Goal: Task Accomplishment & Management: Manage account settings

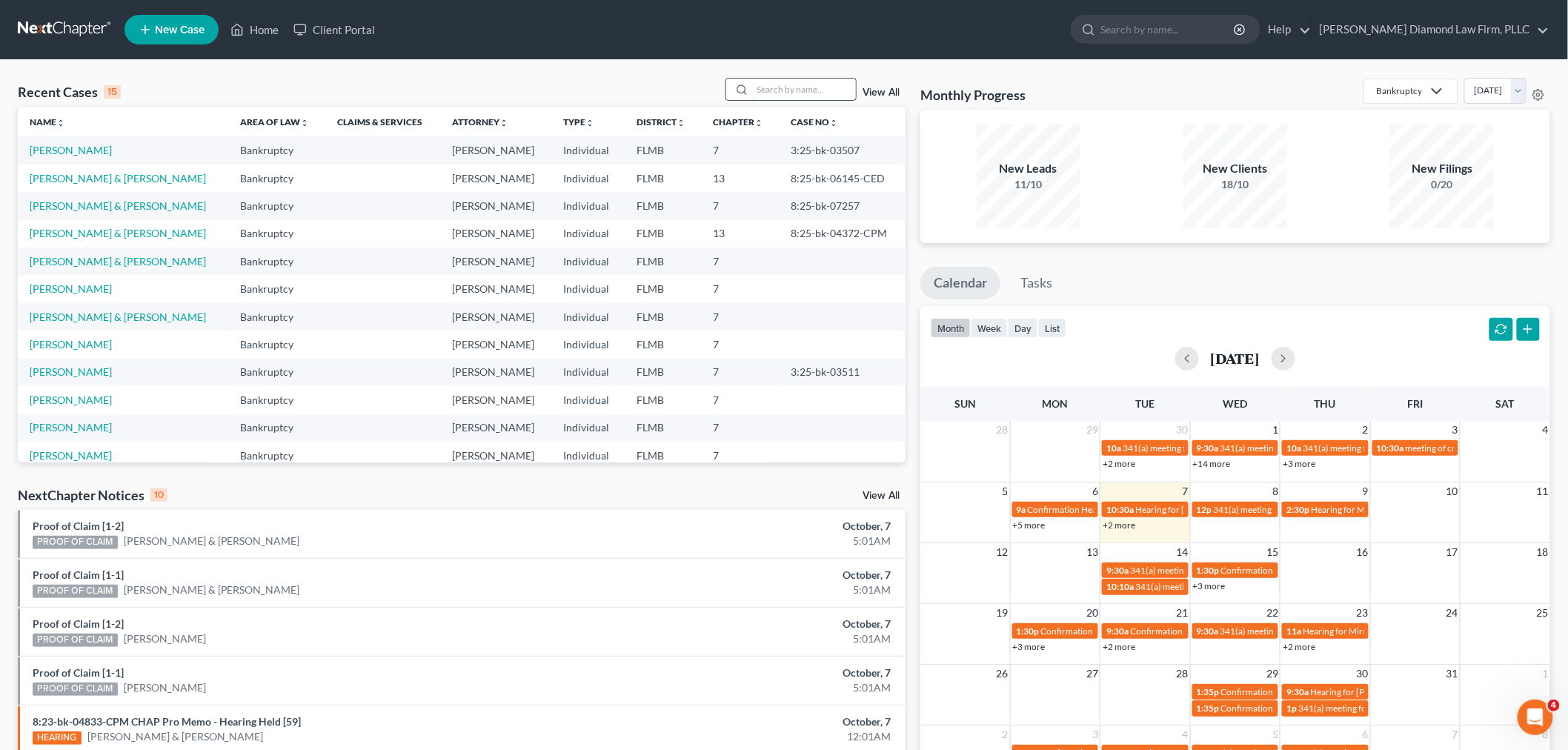
click at [793, 92] on input "search" at bounding box center [804, 89] width 104 height 22
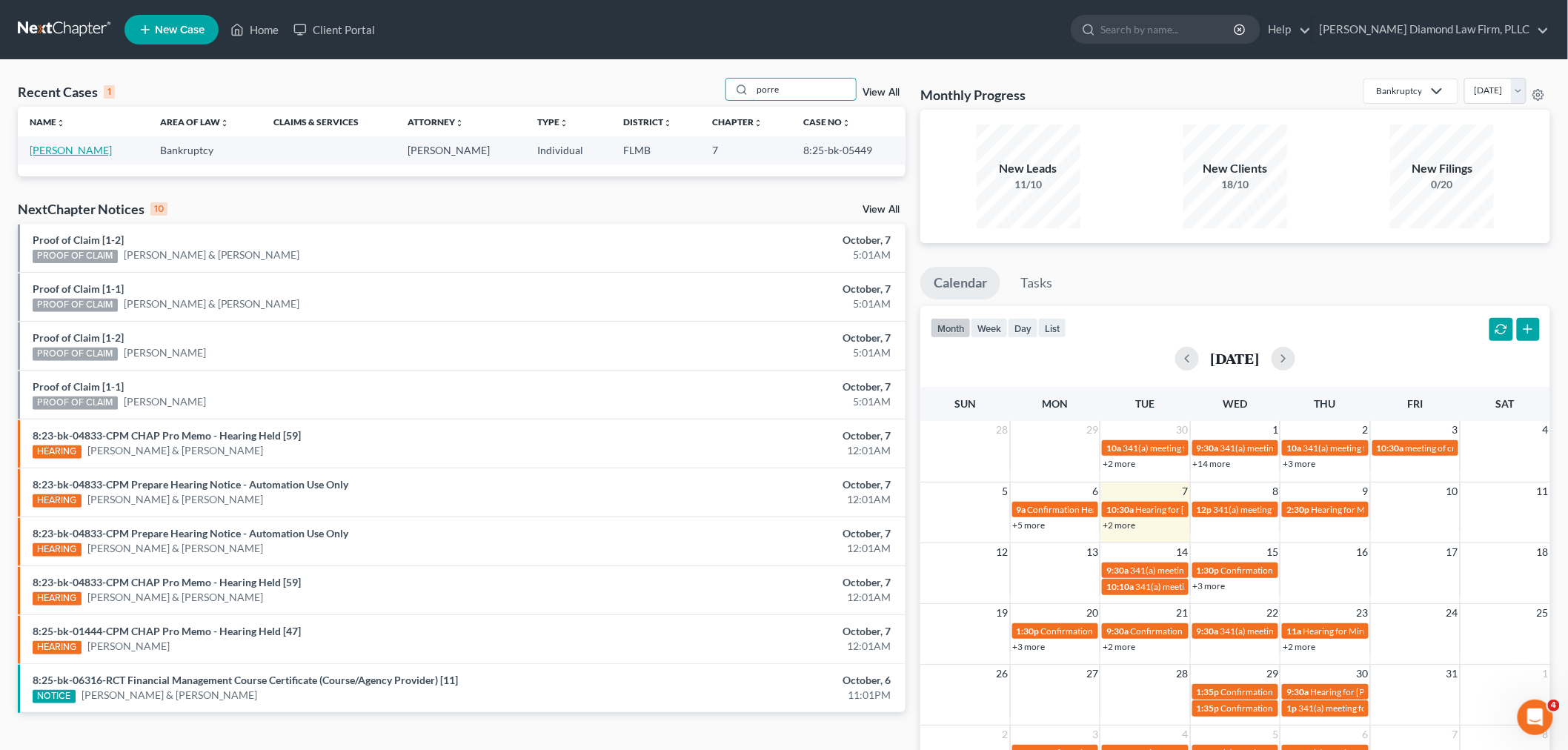
type input "porre"
click at [62, 146] on link "[PERSON_NAME]" at bounding box center [71, 150] width 82 height 13
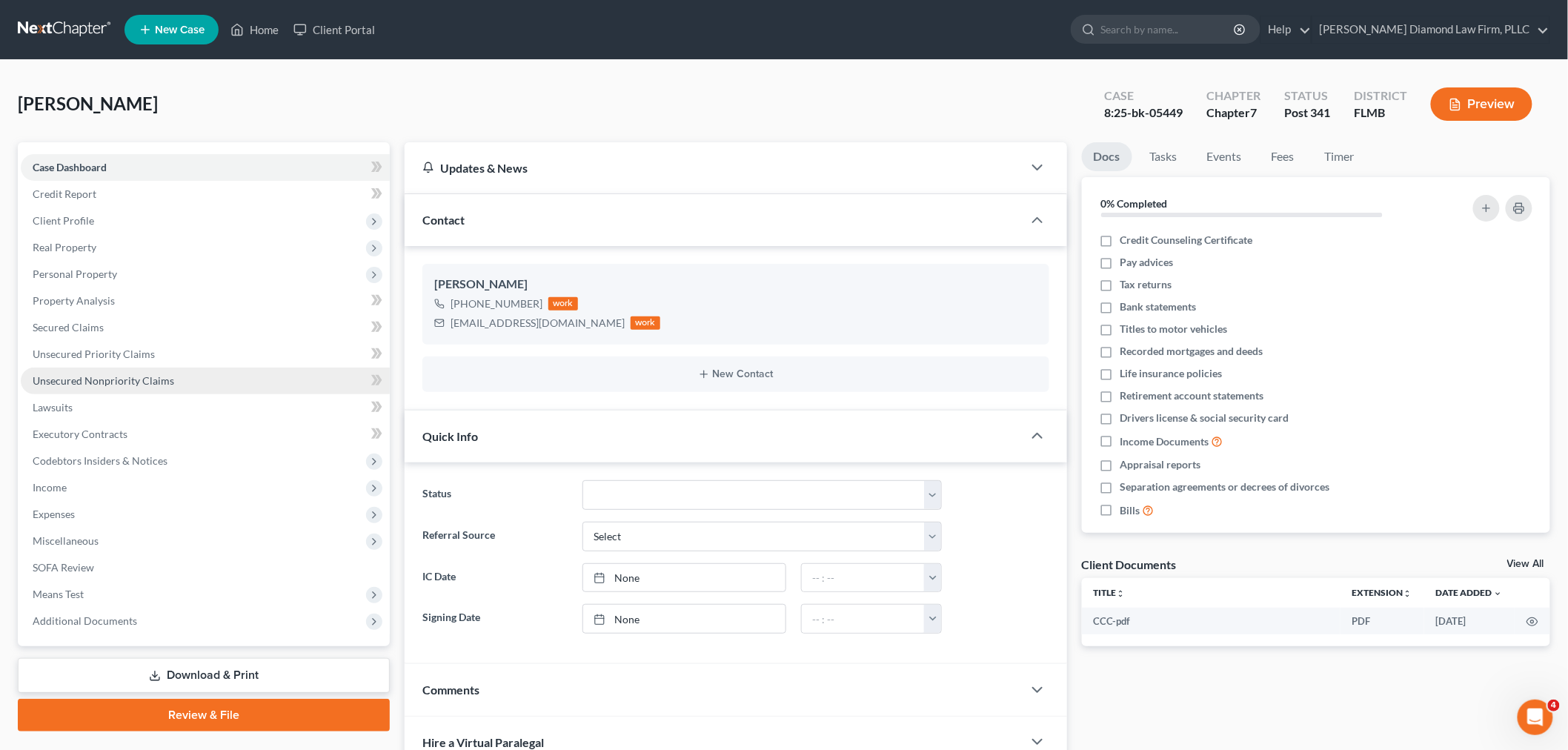
click at [108, 381] on span "Unsecured Nonpriority Claims" at bounding box center [103, 381] width 142 height 13
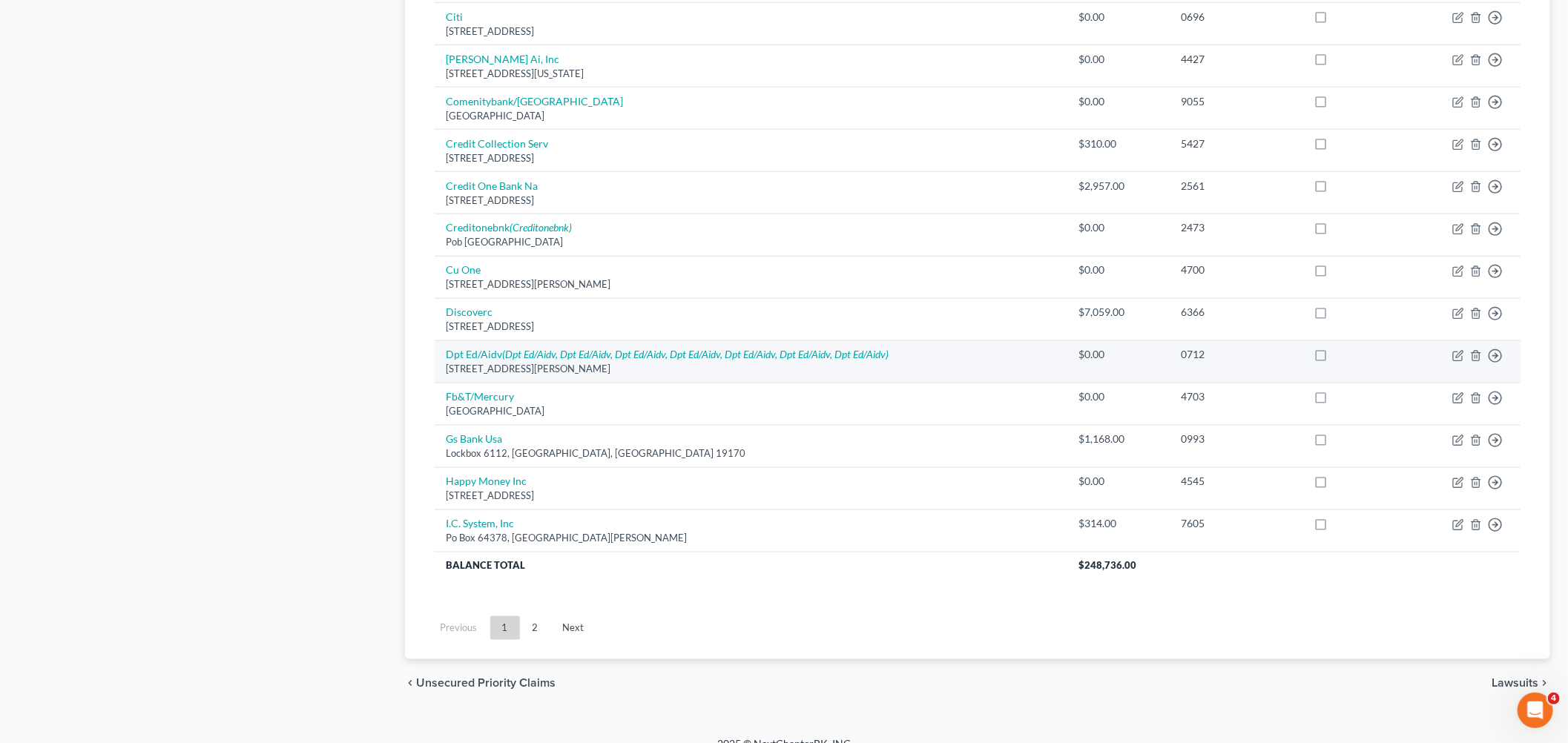
scroll to position [975, 0]
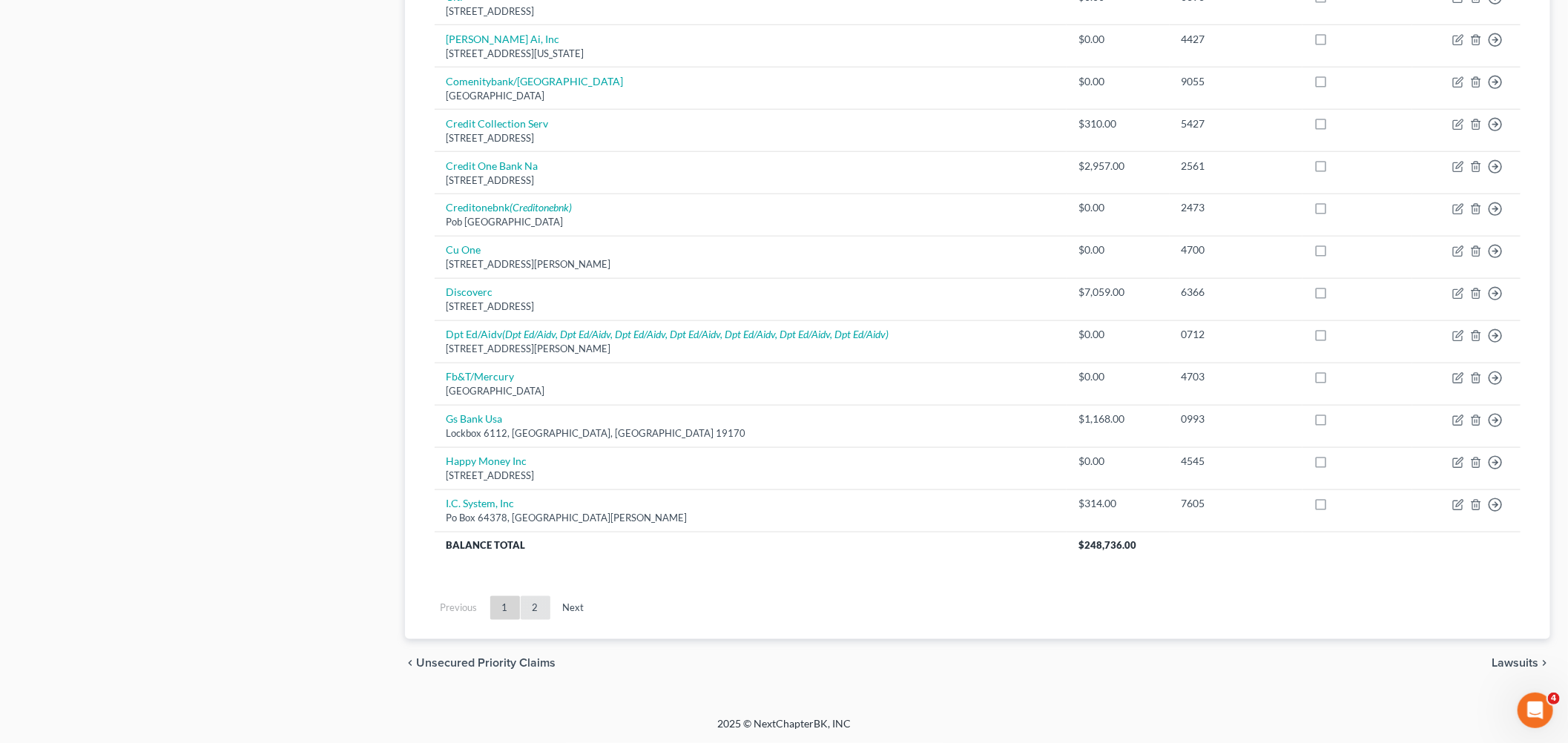
click at [538, 609] on link "2" at bounding box center [535, 608] width 30 height 23
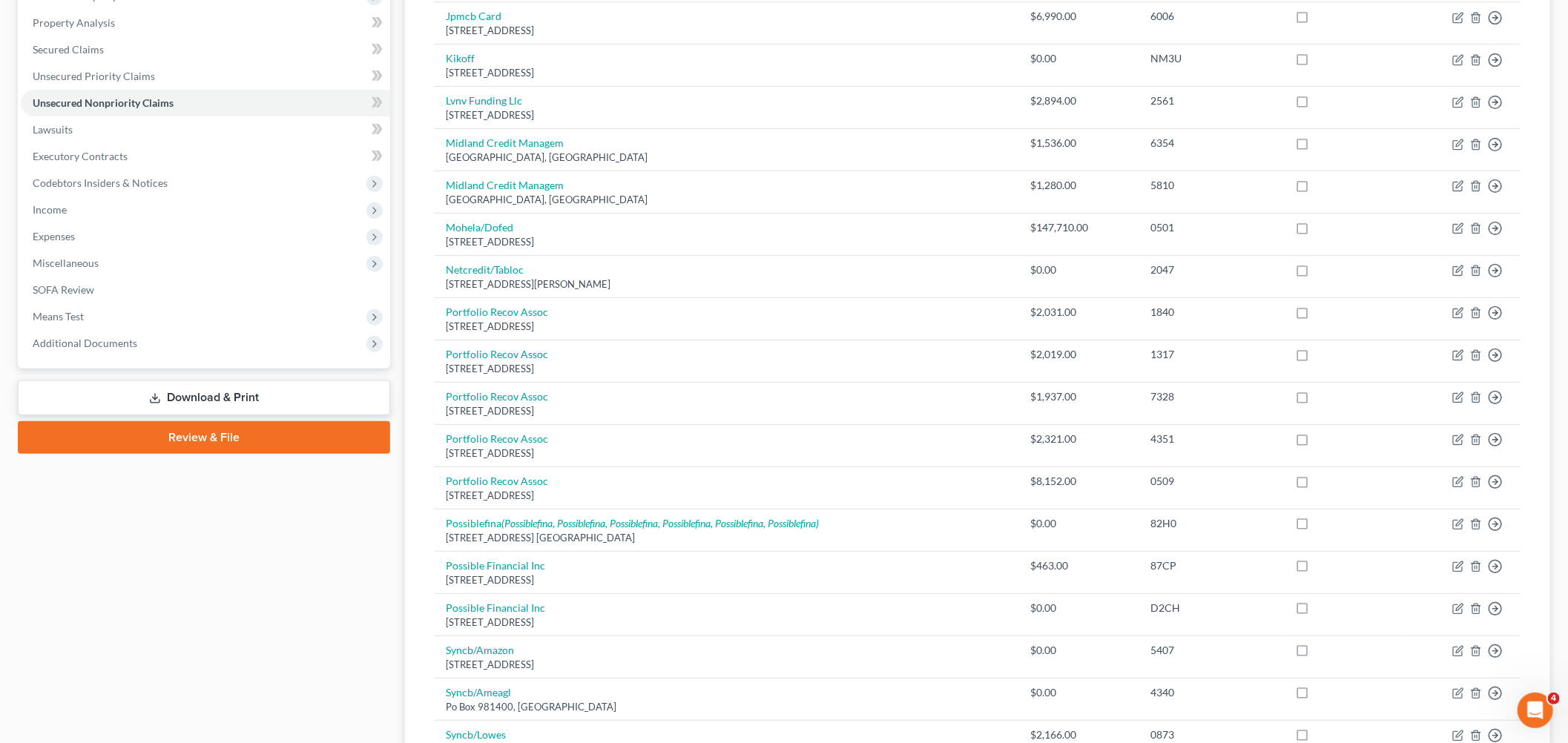
scroll to position [142, 0]
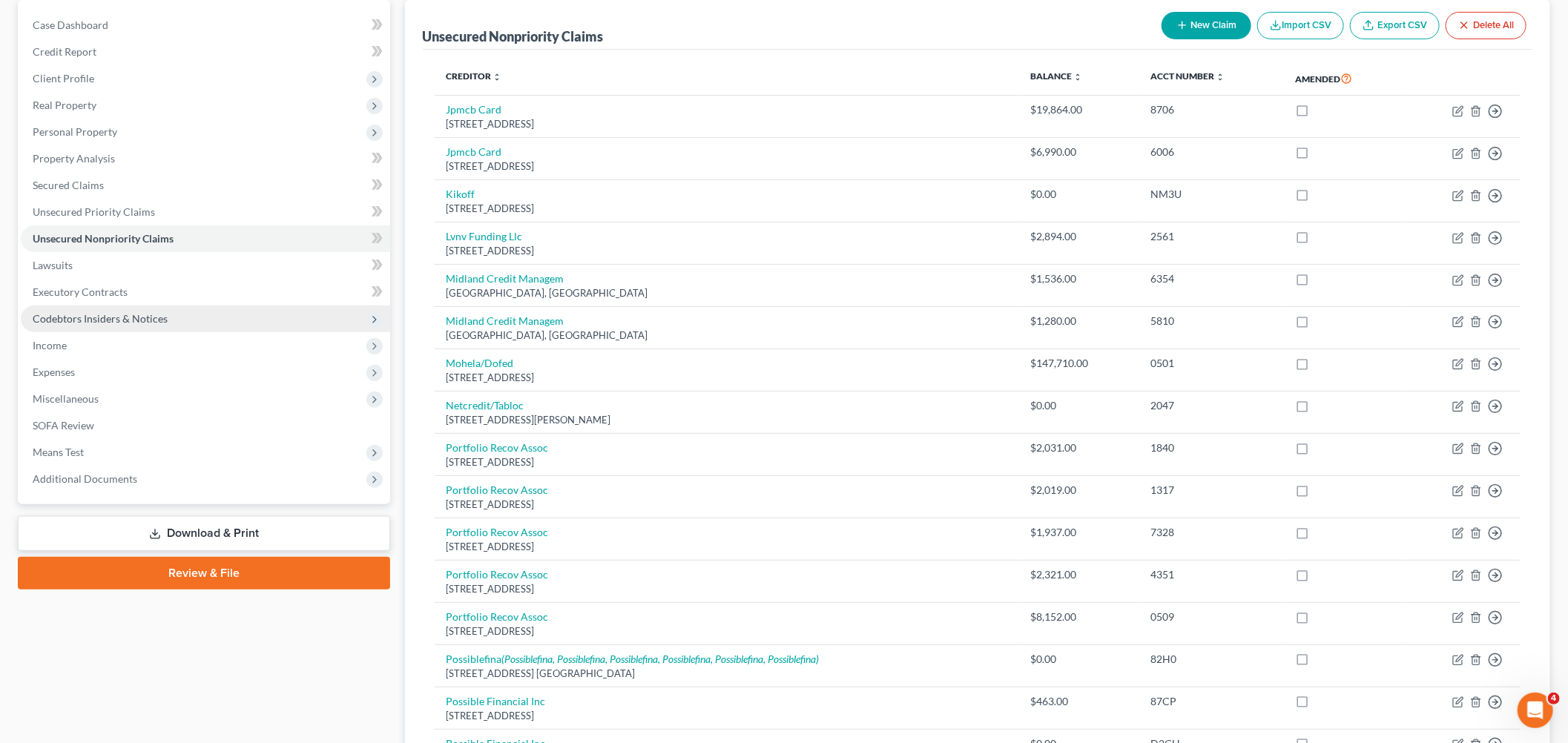
click at [119, 315] on span "Codebtors Insiders & Notices" at bounding box center [100, 319] width 135 height 13
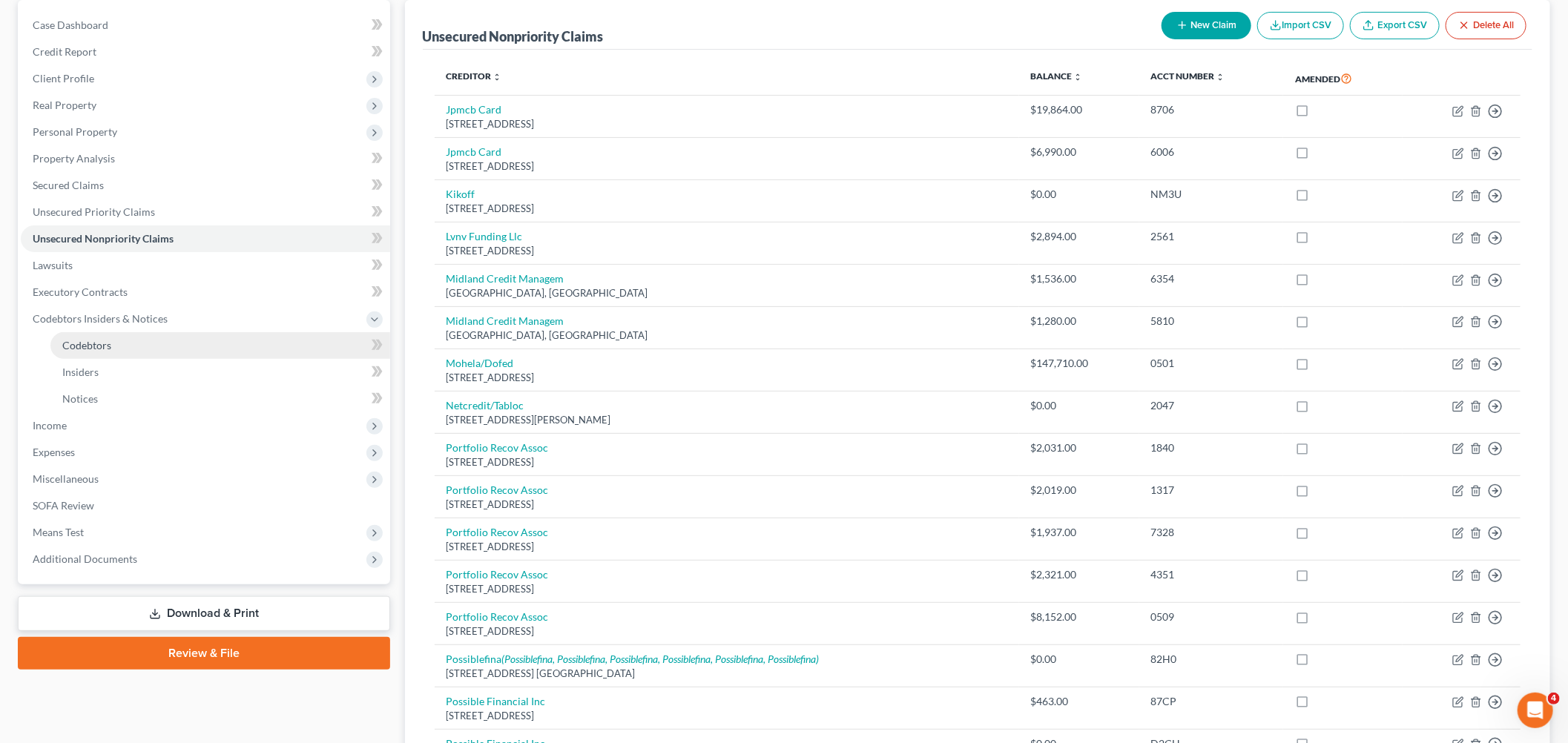
click at [135, 345] on link "Codebtors" at bounding box center [220, 346] width 340 height 27
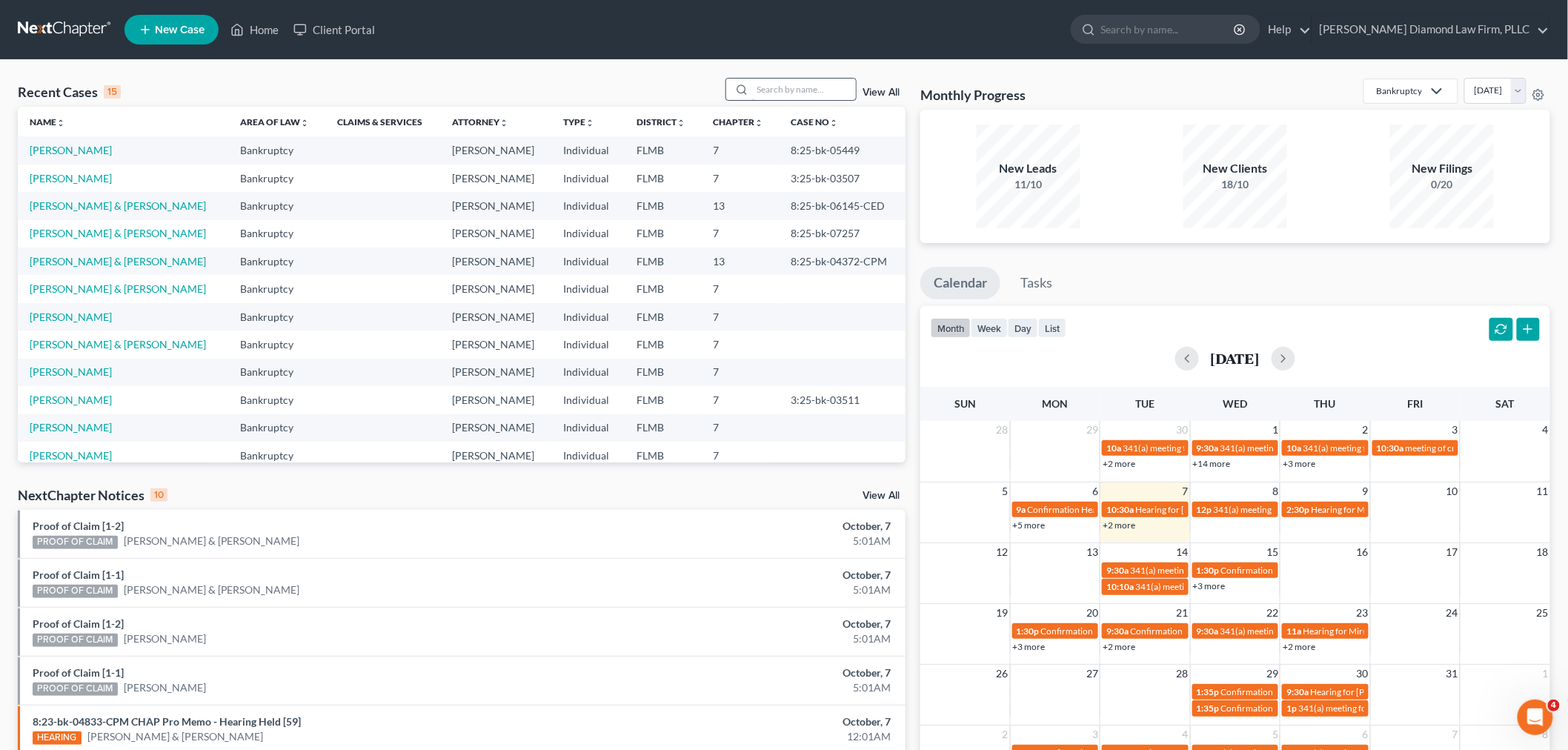
click at [788, 85] on input "search" at bounding box center [804, 89] width 104 height 22
paste input "Steven Nathenson"
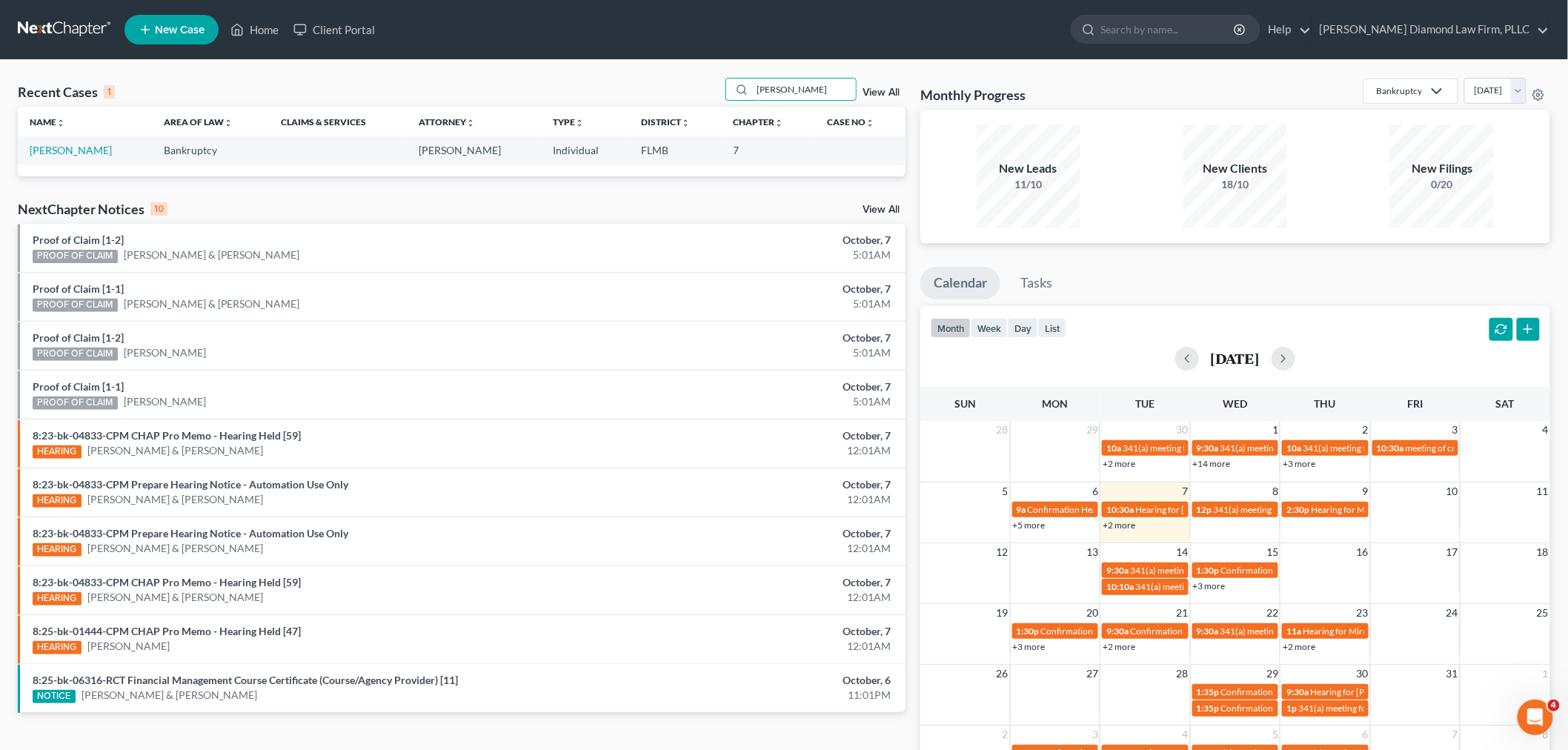
type input "Steven Nathenson"
click at [91, 142] on td "Nathenson, Steven" at bounding box center [85, 150] width 134 height 28
click at [84, 153] on link "Nathenson, Steven" at bounding box center [71, 150] width 82 height 13
select select "19"
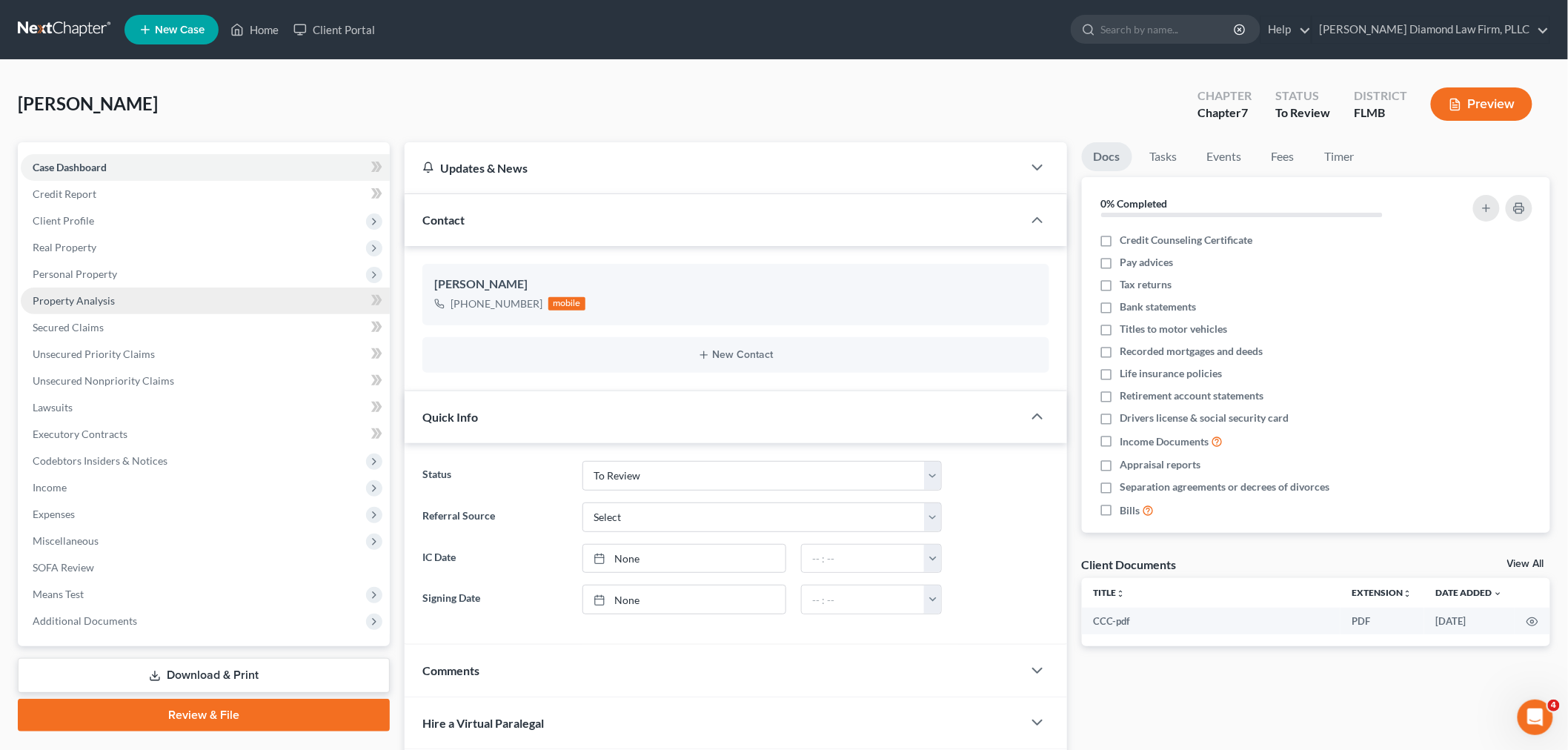
click at [93, 301] on span "Property Analysis" at bounding box center [74, 301] width 82 height 13
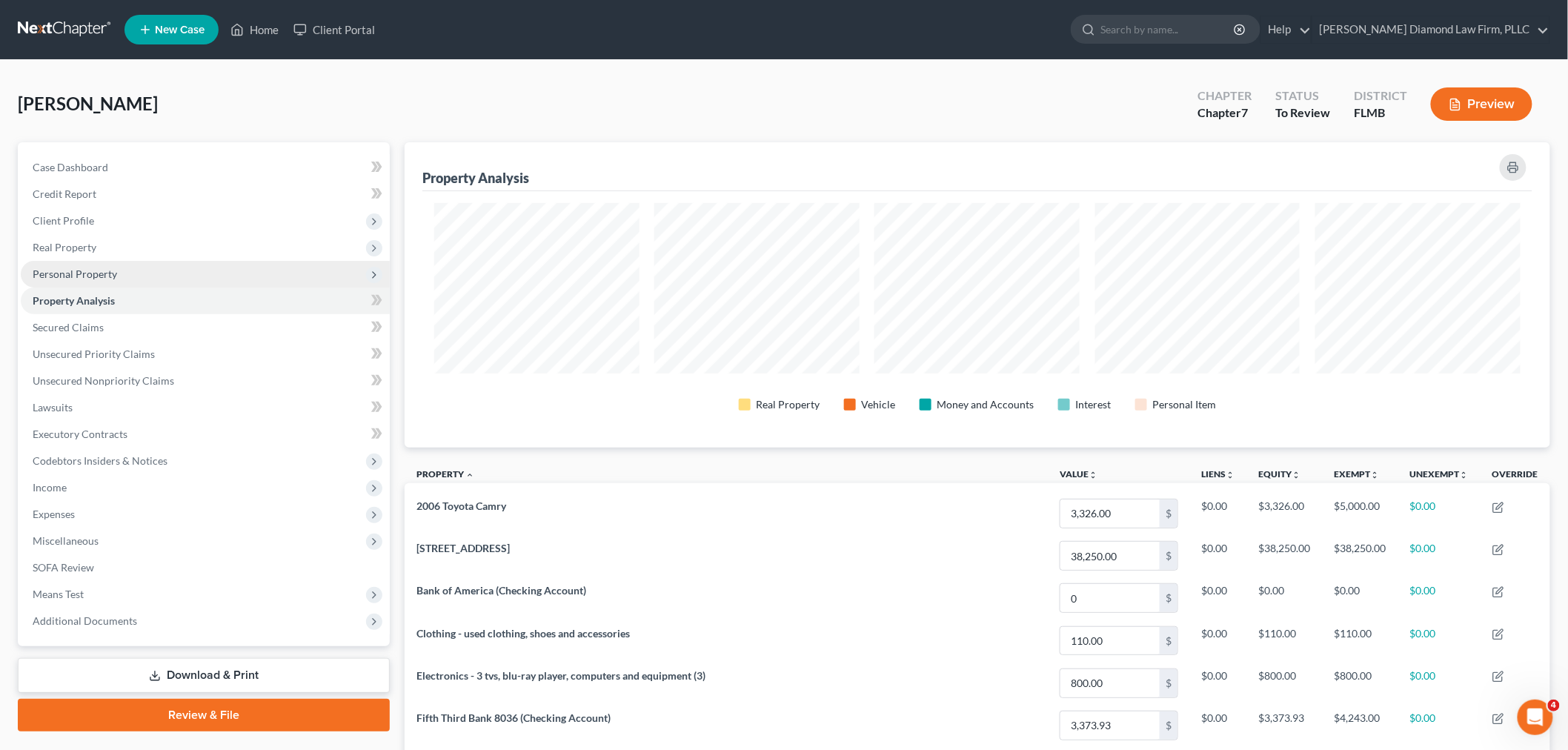
click at [102, 271] on span "Personal Property" at bounding box center [74, 274] width 84 height 13
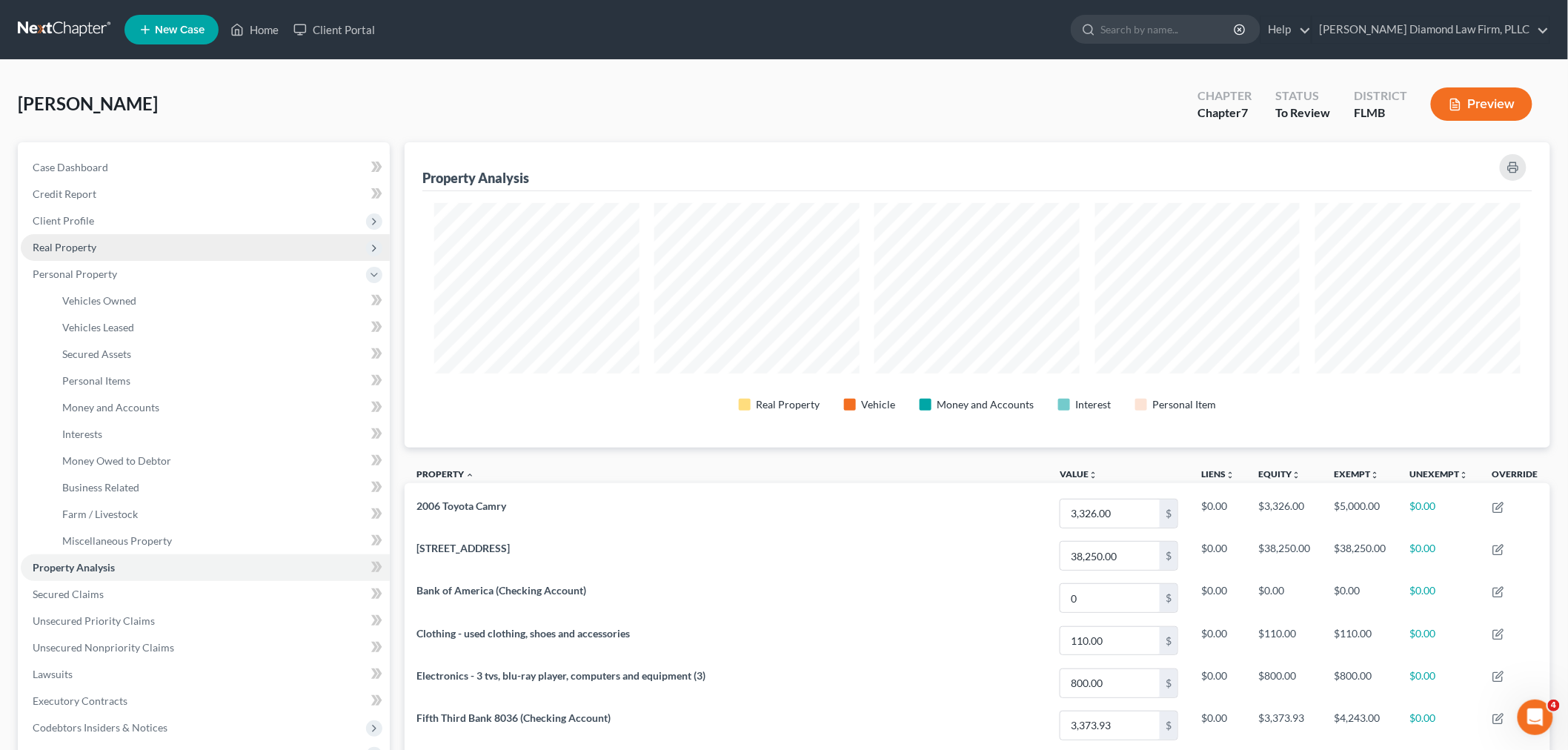
click at [79, 244] on span "Real Property" at bounding box center [64, 248] width 64 height 13
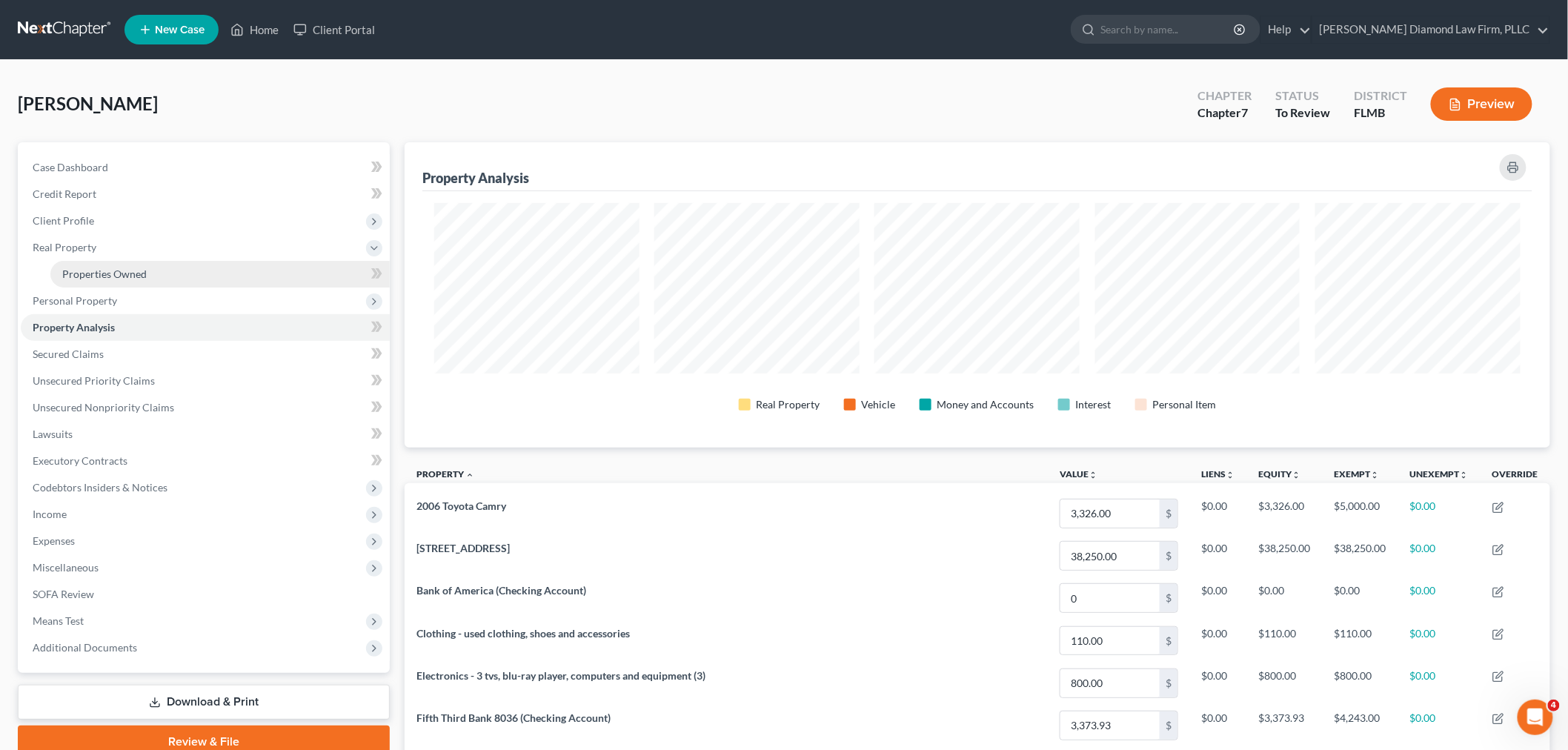
click at [127, 273] on span "Properties Owned" at bounding box center [104, 274] width 84 height 13
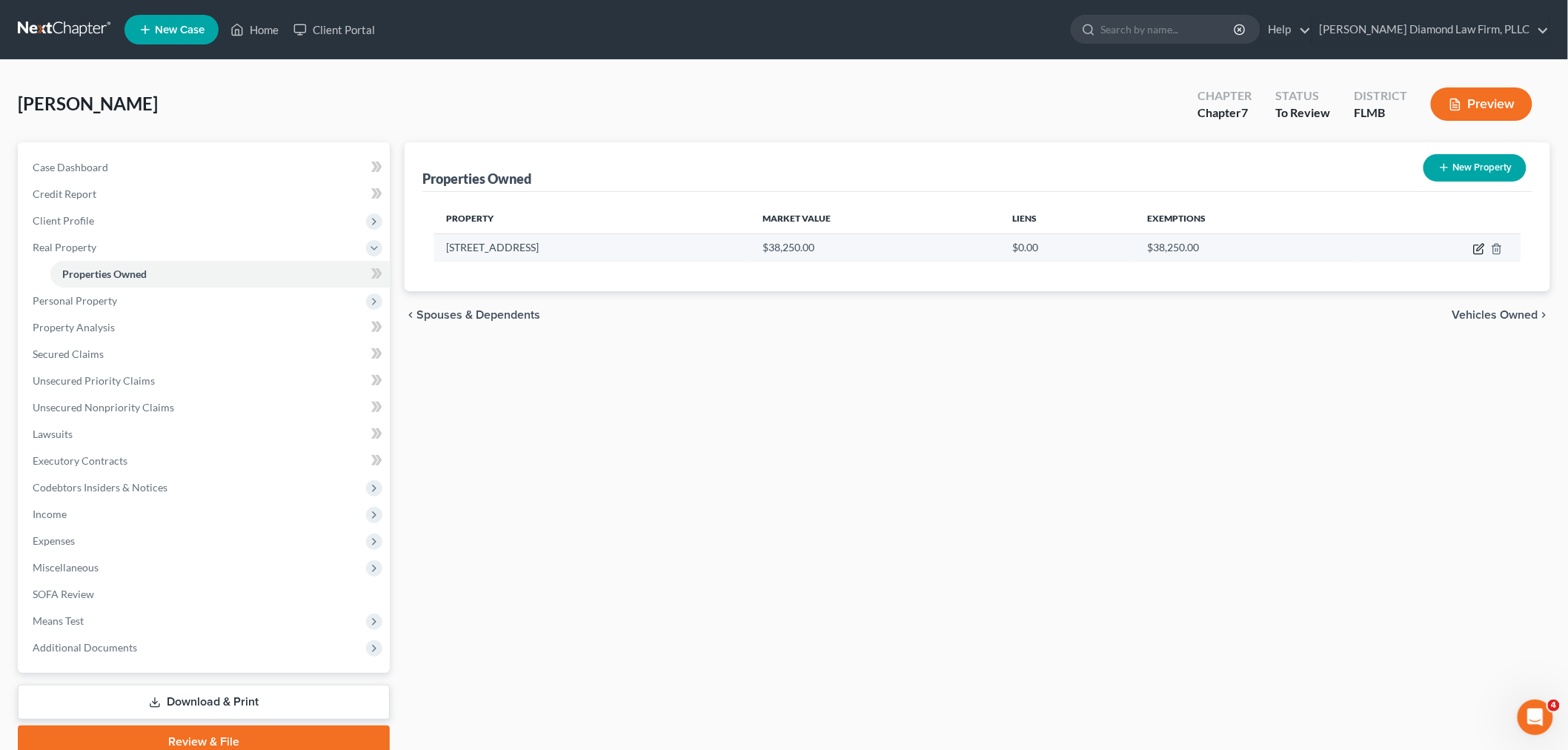
click at [1479, 245] on icon "button" at bounding box center [1479, 249] width 12 height 12
select select "9"
select select "51"
select select "0"
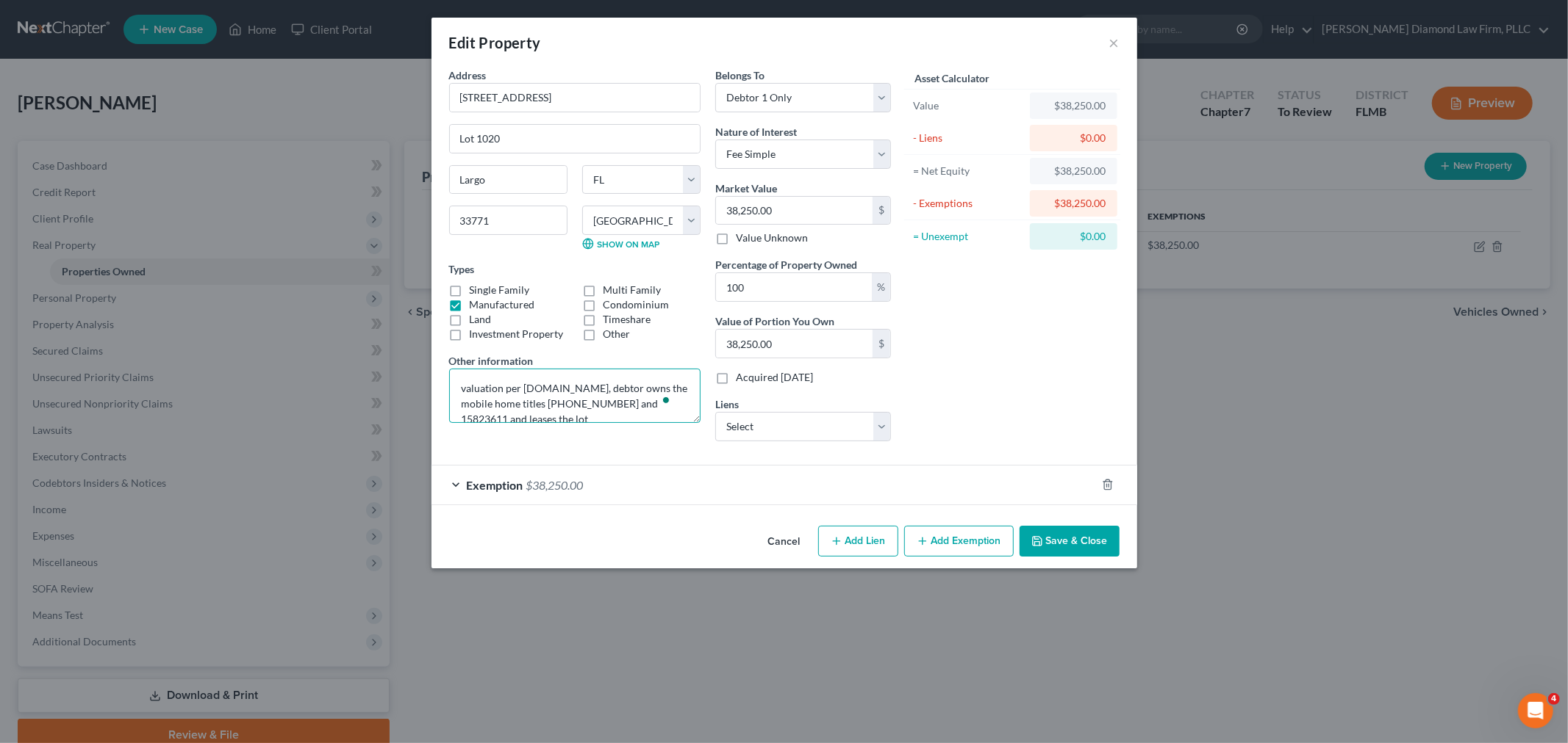
drag, startPoint x: 566, startPoint y: 409, endPoint x: 445, endPoint y: 364, distance: 129.1
click at [445, 364] on div "Address * 7100 Ulmerton Road Lot 1020 Largo State AL AK AR AZ CA CO CT DE DC FL…" at bounding box center [575, 260] width 266 height 386
click at [515, 485] on span "Exemption" at bounding box center [495, 485] width 57 height 14
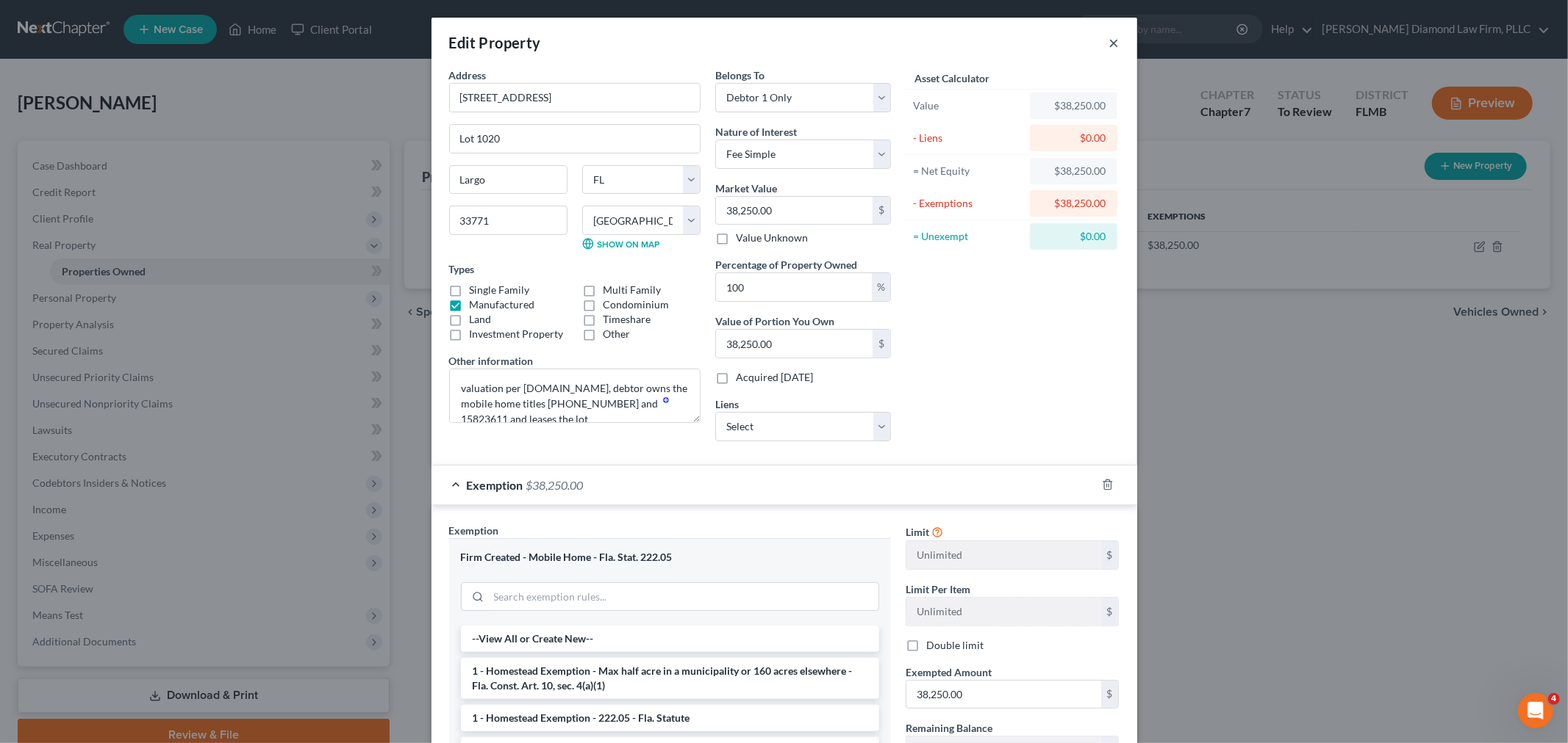
click at [1109, 42] on button "×" at bounding box center [1114, 42] width 10 height 18
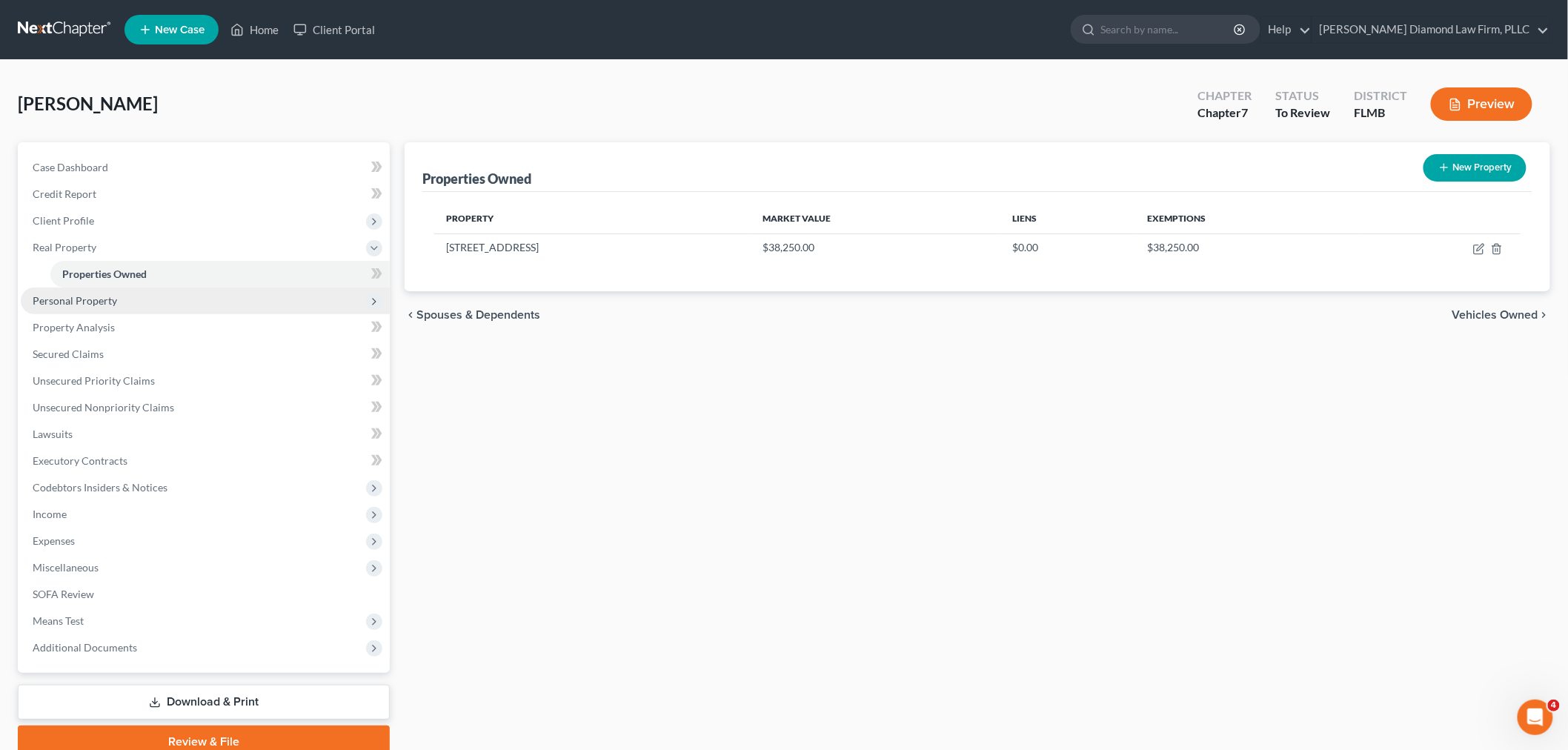
click at [122, 308] on span "Personal Property" at bounding box center [205, 301] width 369 height 27
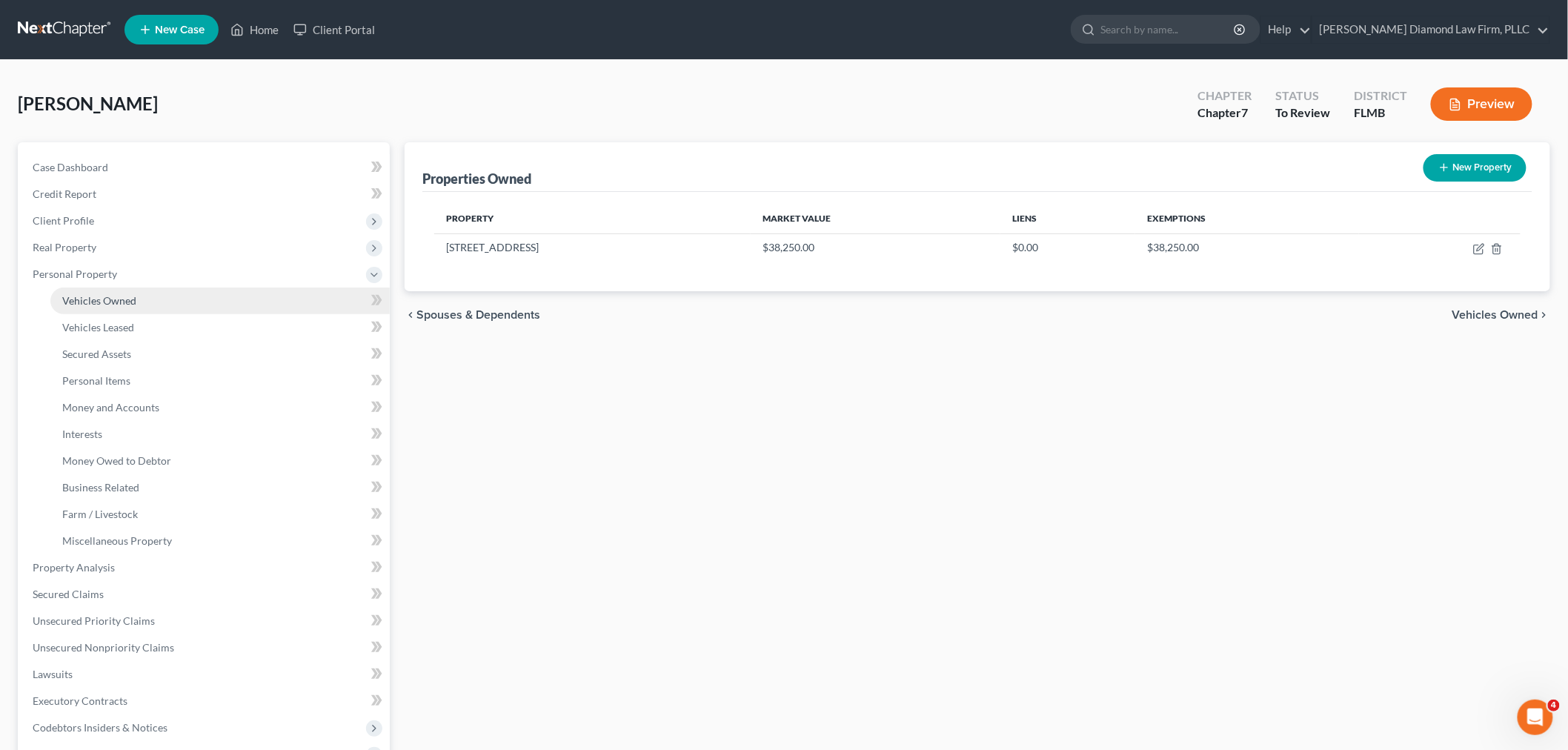
click at [126, 299] on span "Vehicles Owned" at bounding box center [99, 301] width 74 height 13
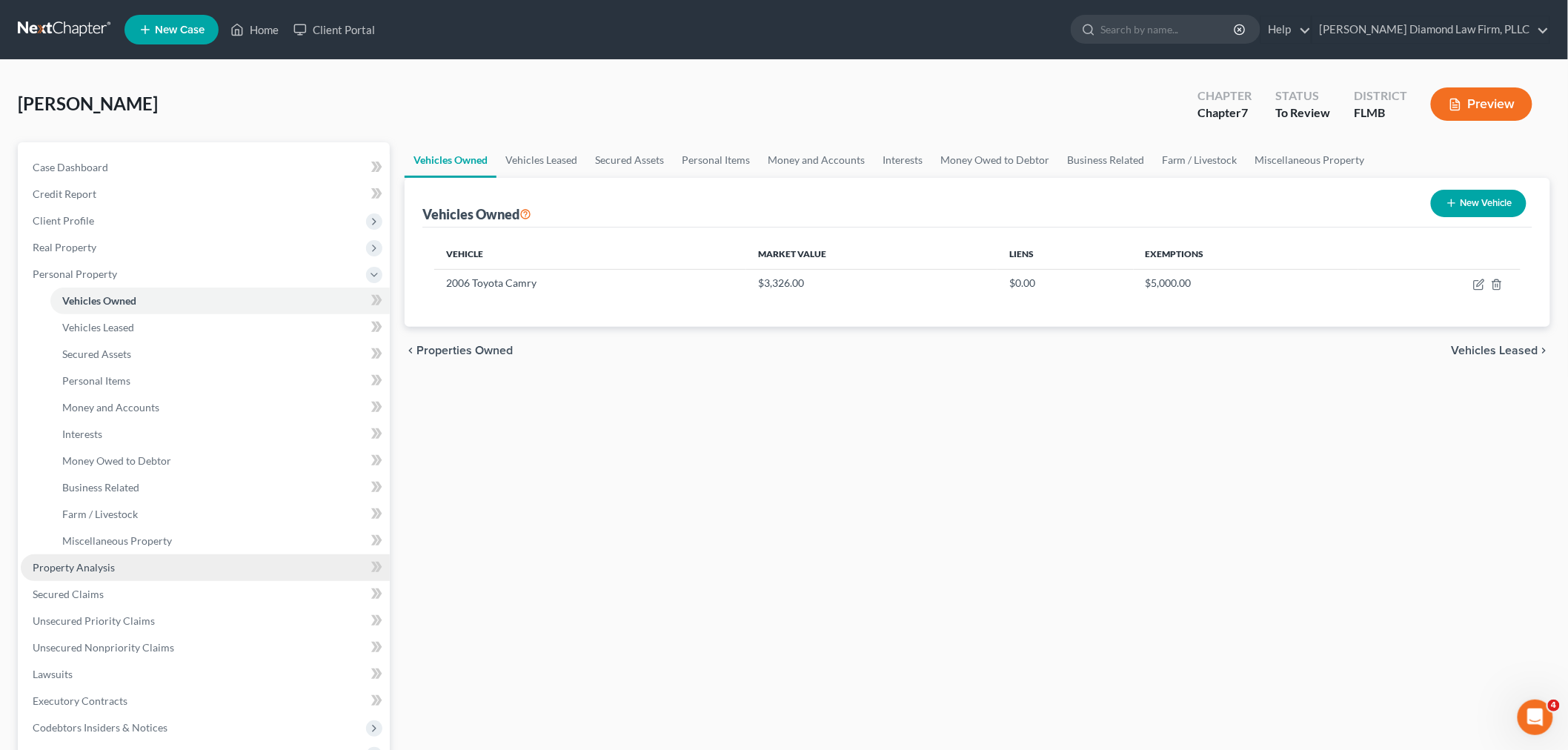
click at [131, 564] on link "Property Analysis" at bounding box center [205, 568] width 369 height 27
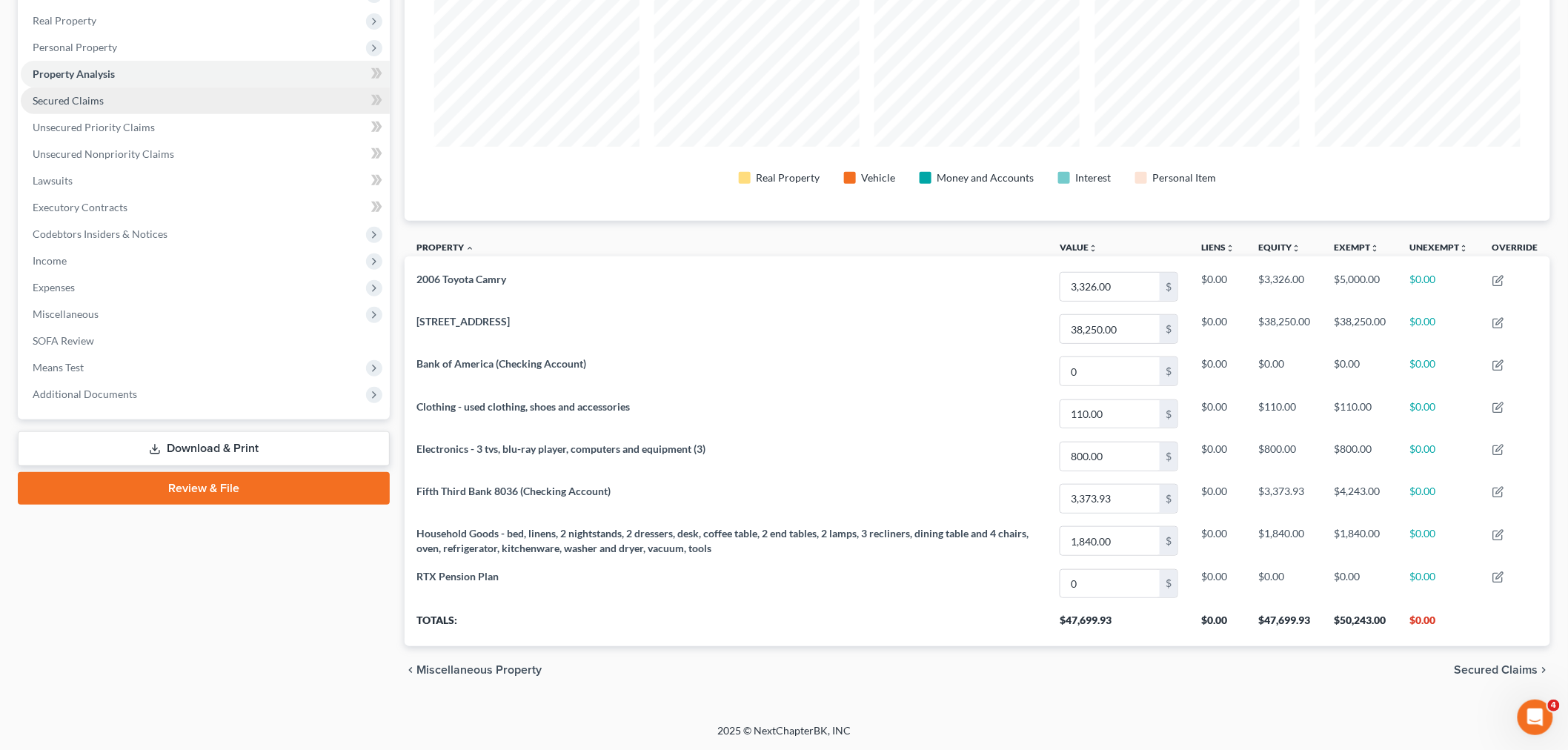
click at [74, 102] on span "Secured Claims" at bounding box center [68, 100] width 71 height 13
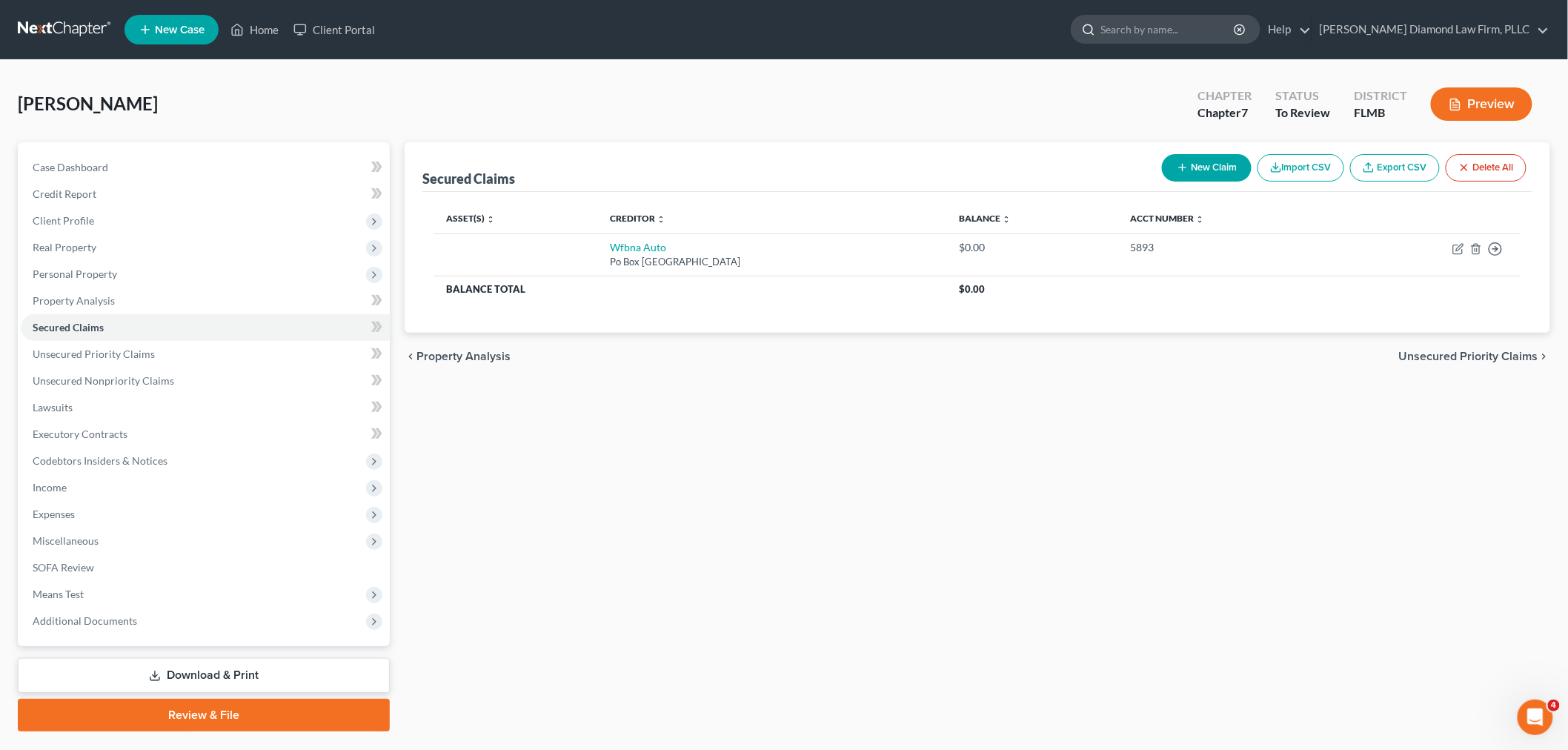
click at [1181, 23] on input "search" at bounding box center [1169, 29] width 136 height 28
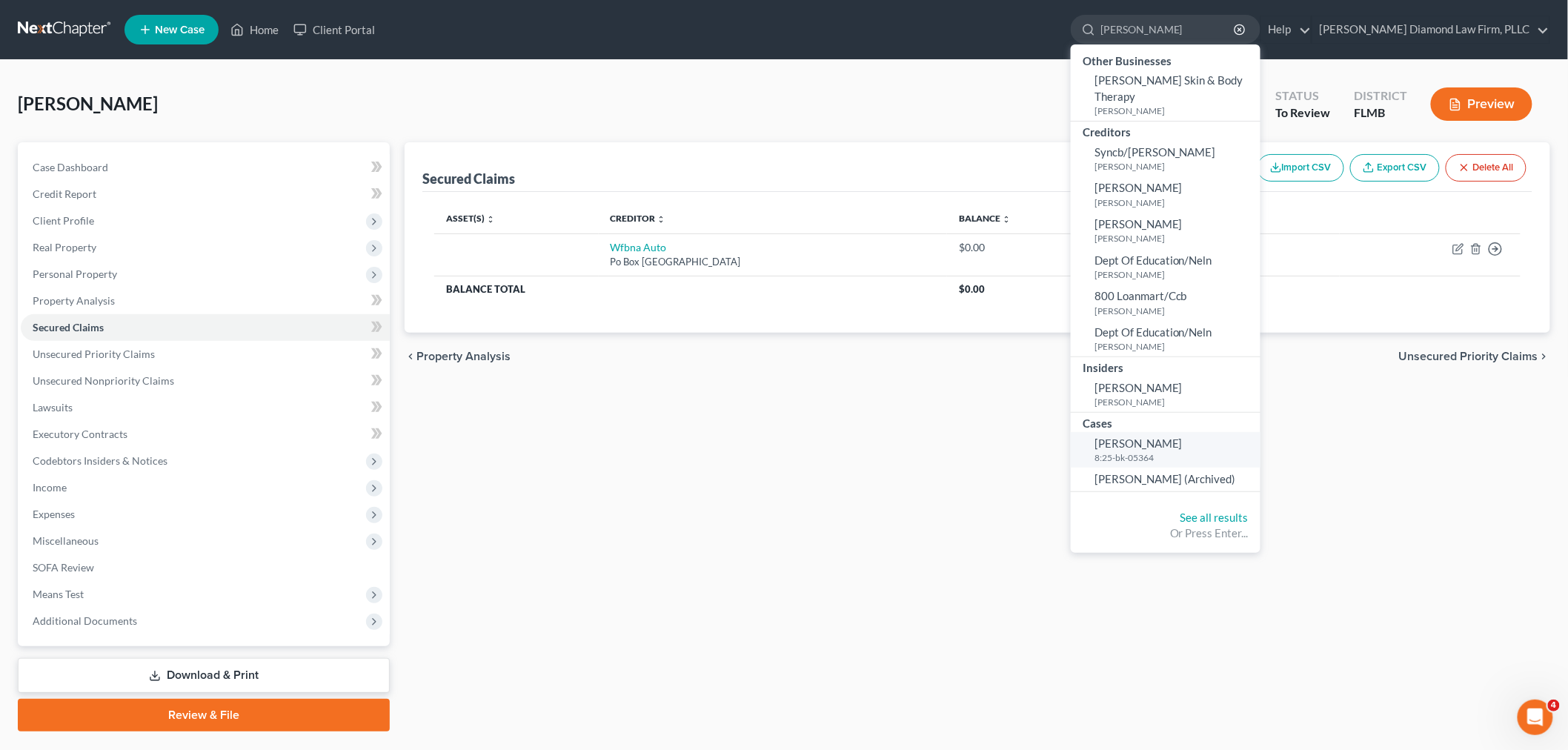
type input "hanson"
click at [1218, 434] on link "Hanson, Michelle 8:25-bk-05364" at bounding box center [1165, 450] width 190 height 36
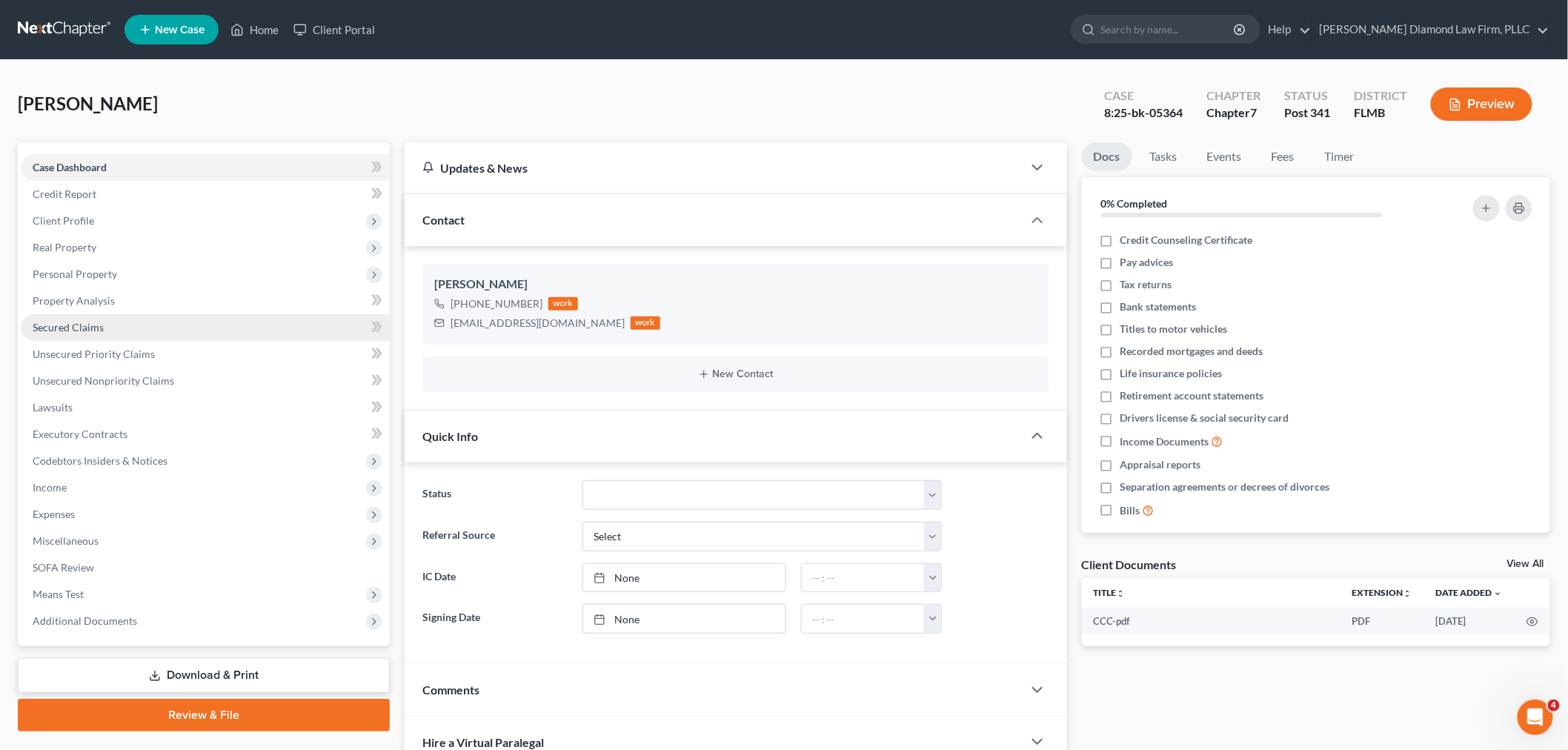
click at [93, 329] on span "Secured Claims" at bounding box center [68, 328] width 71 height 13
